Goal: Information Seeking & Learning: Learn about a topic

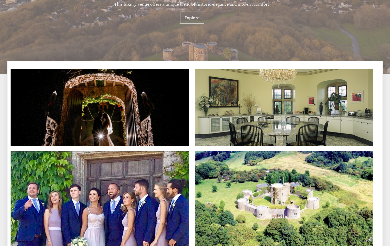
scroll to position [155, 0]
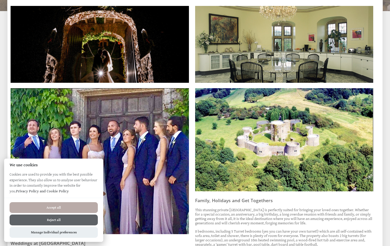
click at [91, 219] on button "Reject all" at bounding box center [54, 220] width 88 height 11
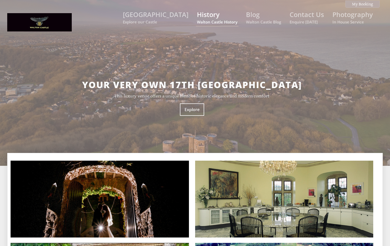
click at [218, 15] on link "History Walton Castle History" at bounding box center [217, 17] width 41 height 14
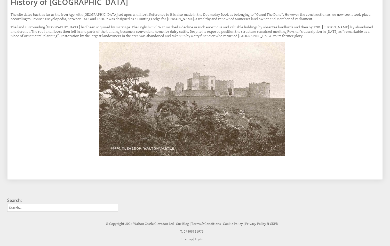
scroll to position [133, 0]
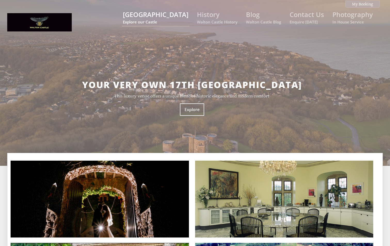
click at [181, 10] on link "[GEOGRAPHIC_DATA] Explore our Castle" at bounding box center [156, 17] width 66 height 14
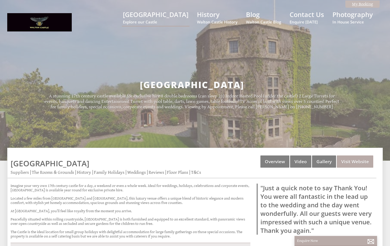
click at [355, 2] on link "My Booking" at bounding box center [363, 4] width 34 height 7
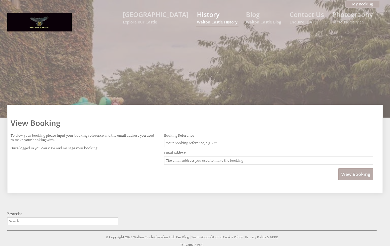
click at [204, 19] on link "History Walton Castle History" at bounding box center [217, 17] width 41 height 14
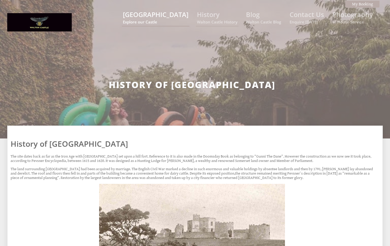
click at [169, 13] on link "[GEOGRAPHIC_DATA] Explore our Castle" at bounding box center [156, 17] width 66 height 14
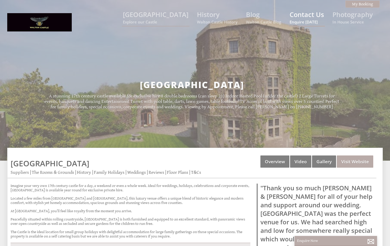
click at [301, 22] on small "Enquire [DATE]" at bounding box center [307, 21] width 34 height 5
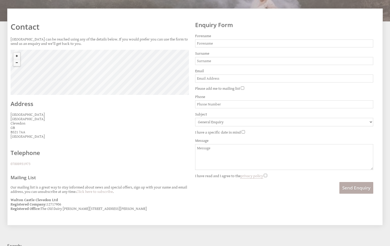
scroll to position [129, 0]
